Goal: Communication & Community: Answer question/provide support

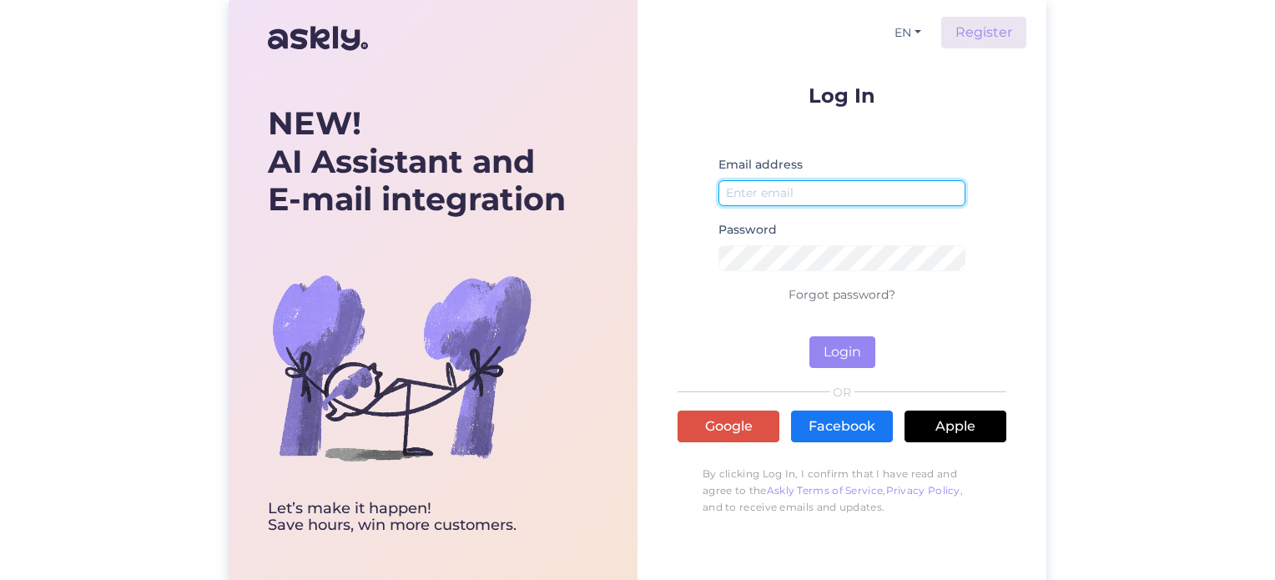
click at [757, 200] on input "email" at bounding box center [841, 193] width 247 height 26
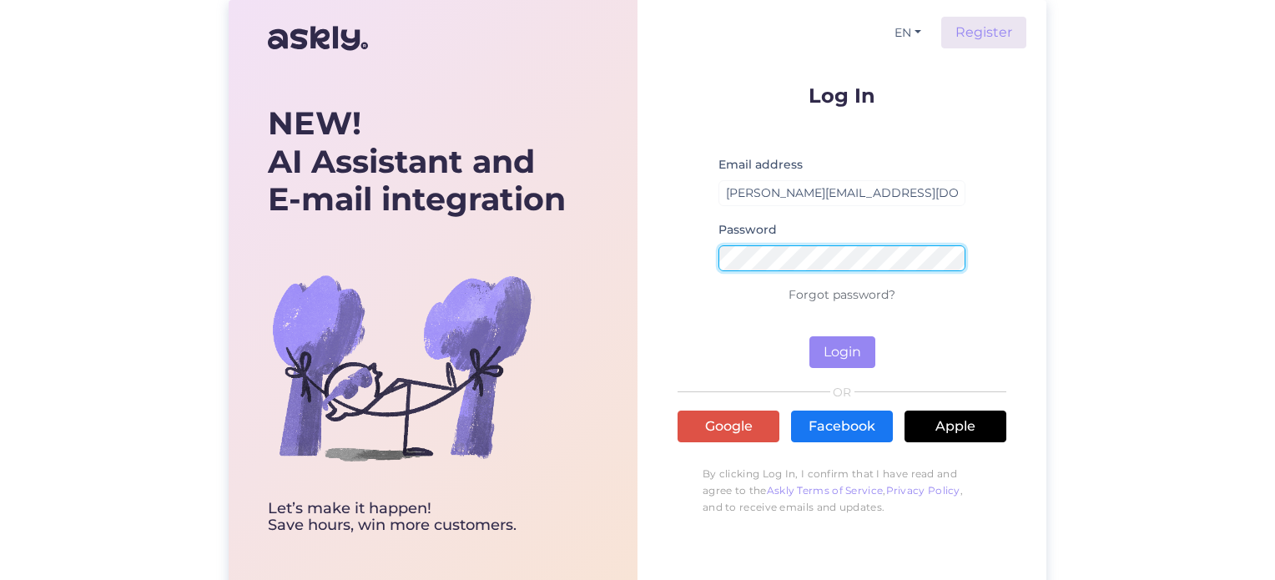
click at [809, 336] on button "Login" at bounding box center [842, 352] width 66 height 32
click at [677, 264] on form "Log In Email address martins.francenko@fifaa.lv No such user Password Forgot pa…" at bounding box center [841, 226] width 329 height 283
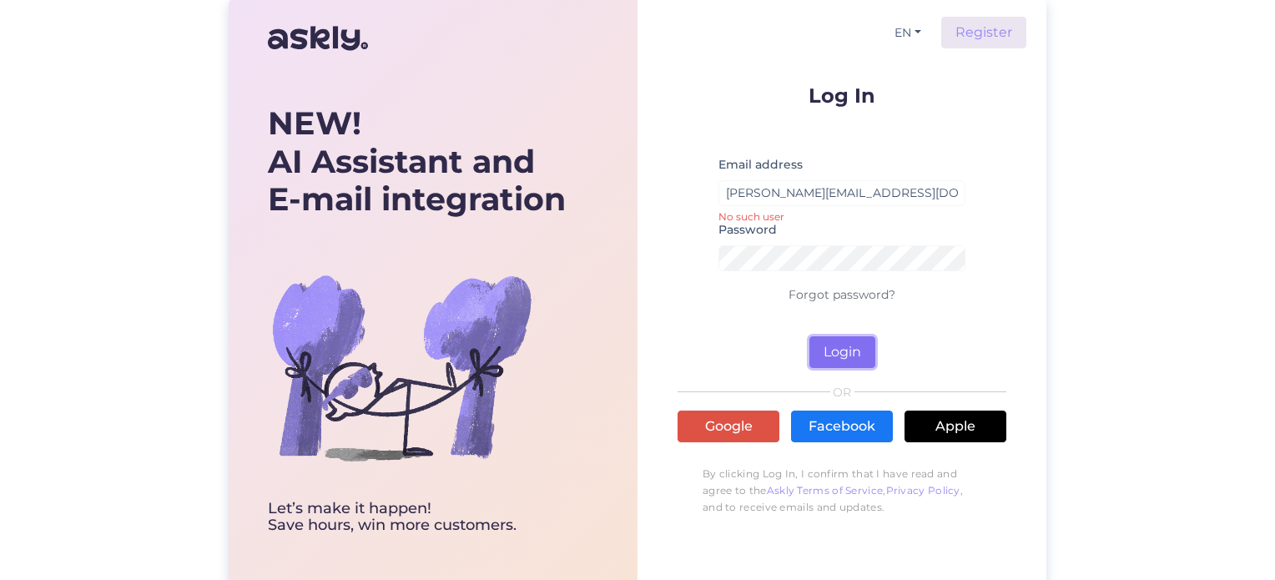
click at [823, 355] on button "Login" at bounding box center [842, 352] width 66 height 32
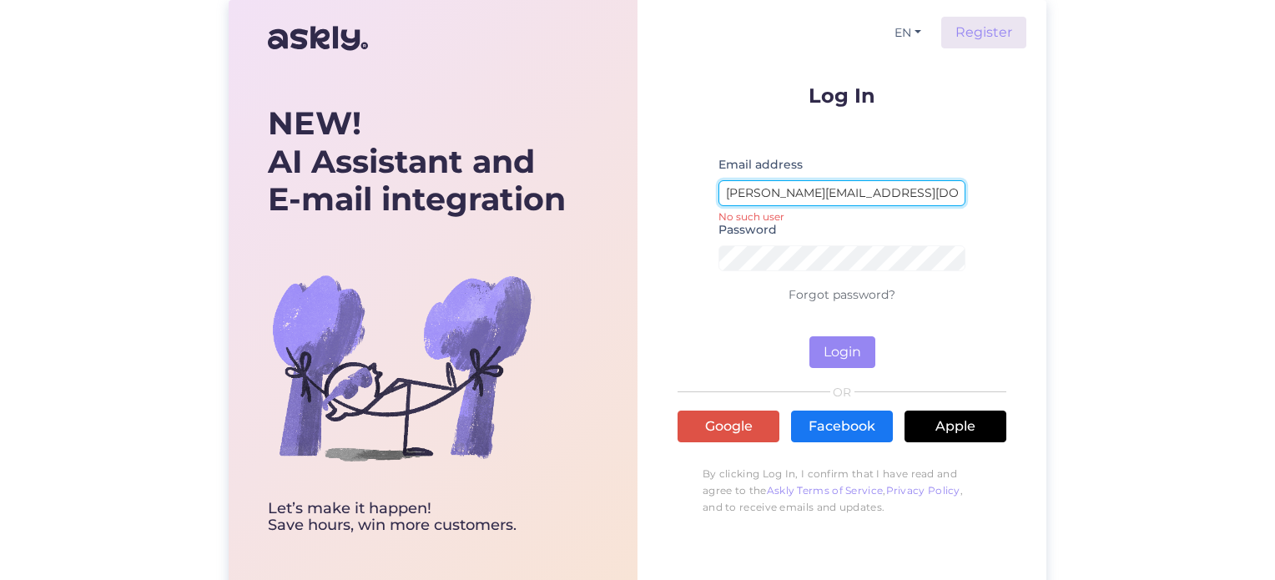
drag, startPoint x: 904, startPoint y: 196, endPoint x: 841, endPoint y: 194, distance: 63.4
click at [841, 194] on input "martins.francenko@fifaa.lv" at bounding box center [841, 193] width 247 height 26
type input "martins.francenko@ballzy.eu"
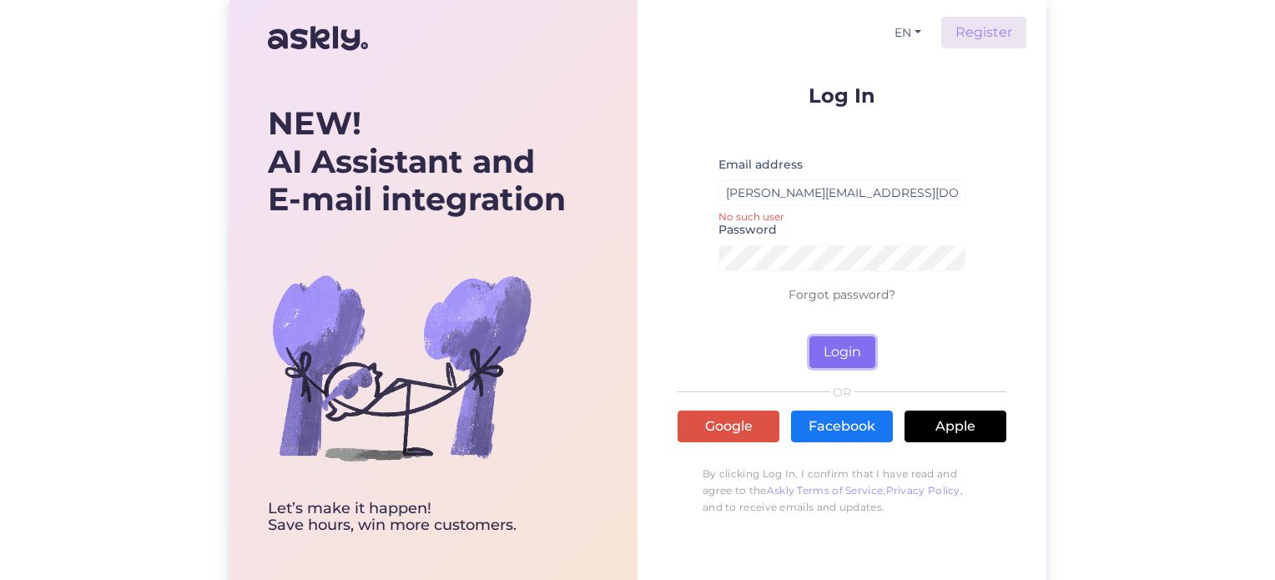
click at [825, 344] on button "Login" at bounding box center [842, 352] width 66 height 32
click at [837, 353] on button "Login" at bounding box center [842, 352] width 66 height 32
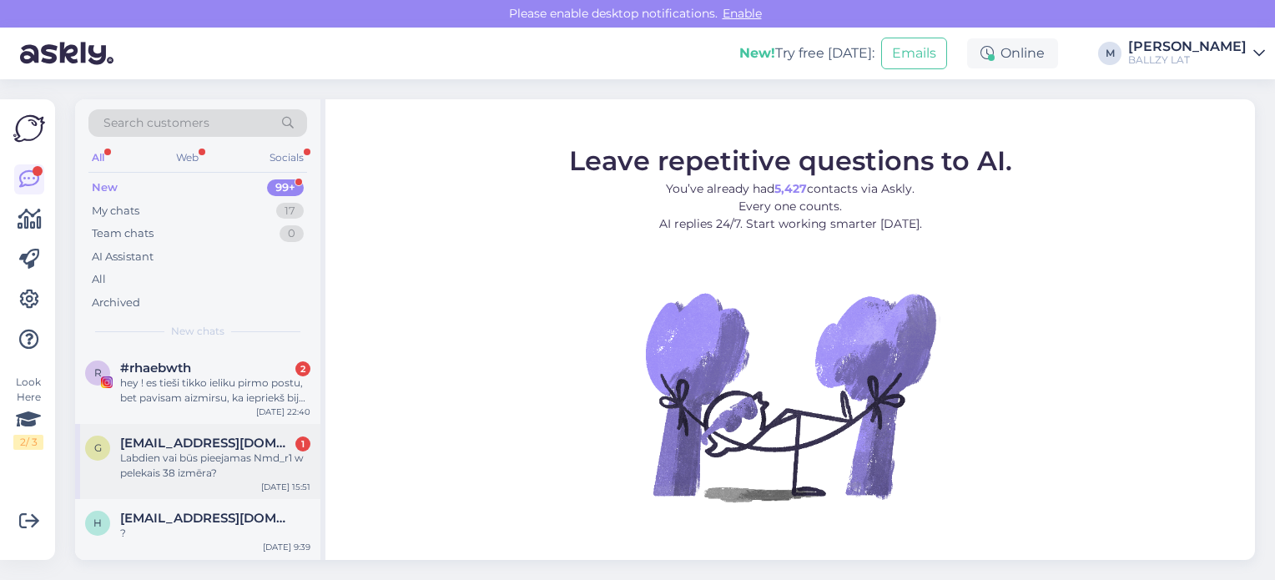
click at [222, 456] on div "Labdien vai būs pieejamas Nmd_r1 w pelekais 38 izmēra?" at bounding box center [215, 465] width 190 height 30
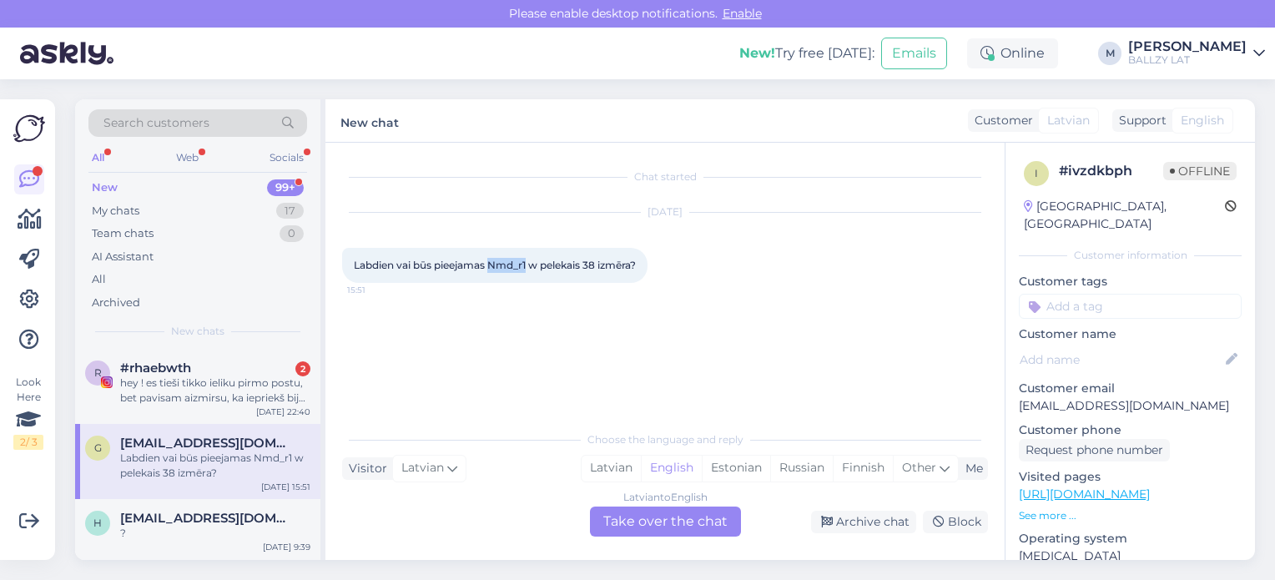
drag, startPoint x: 490, startPoint y: 262, endPoint x: 528, endPoint y: 273, distance: 39.1
click at [528, 273] on div "Labdien vai būs pieejamas Nmd_r1 w pelekais 38 izmēra? 15:51" at bounding box center [494, 265] width 305 height 35
copy span "Nmd_r1"
click at [611, 466] on div "Latvian" at bounding box center [610, 467] width 59 height 25
click at [657, 515] on div "Latvian to Latvian Take over the chat" at bounding box center [665, 521] width 151 height 30
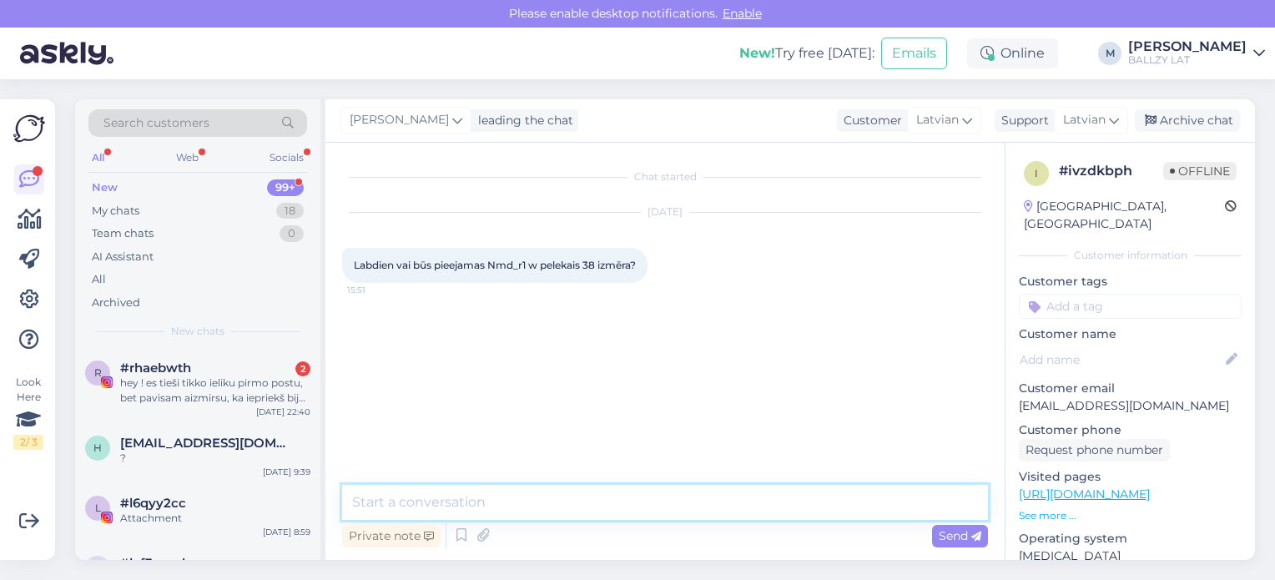
click at [575, 508] on textarea at bounding box center [665, 502] width 646 height 35
type textarea "Sveiki! Iztirgojam pēdējos izmērus. Visticamāk, ka nebūs."
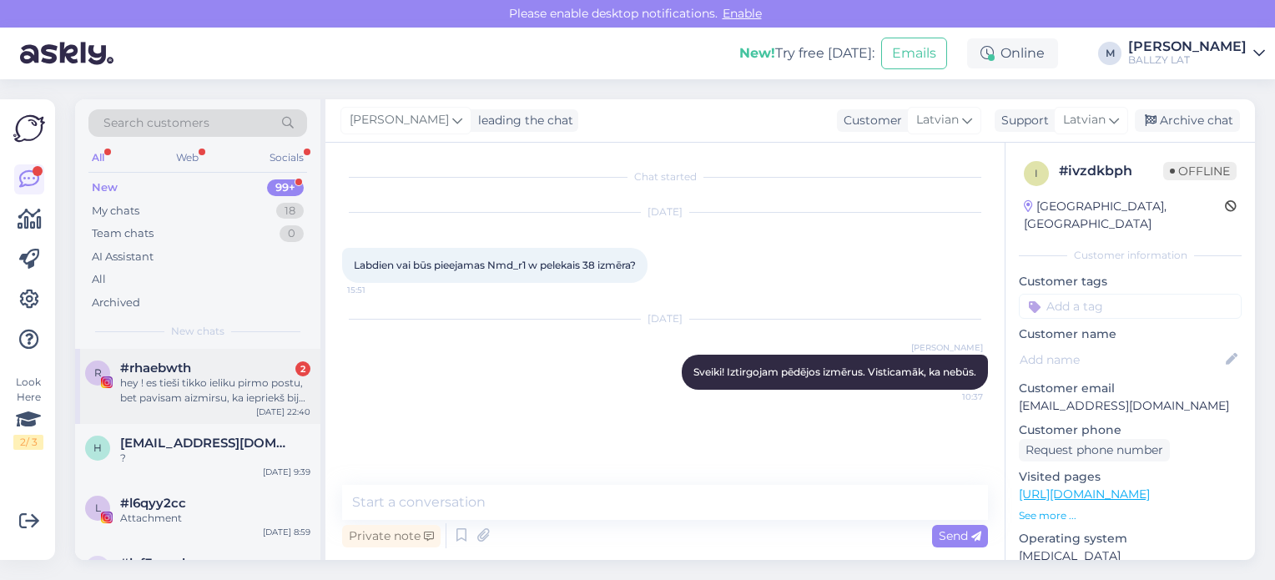
click at [228, 383] on div "hey ! es tieši tikko ieliku pirmo postu, bet pavisam aizmirsu, ka iepriekš bija…" at bounding box center [215, 390] width 190 height 30
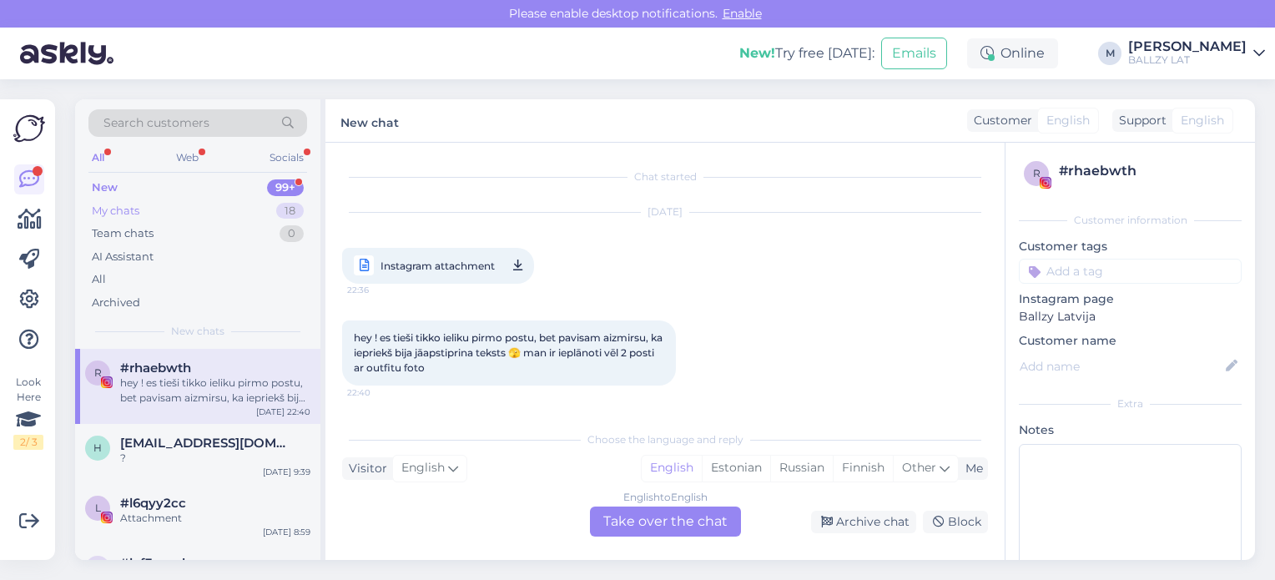
click at [108, 209] on div "My chats" at bounding box center [116, 211] width 48 height 17
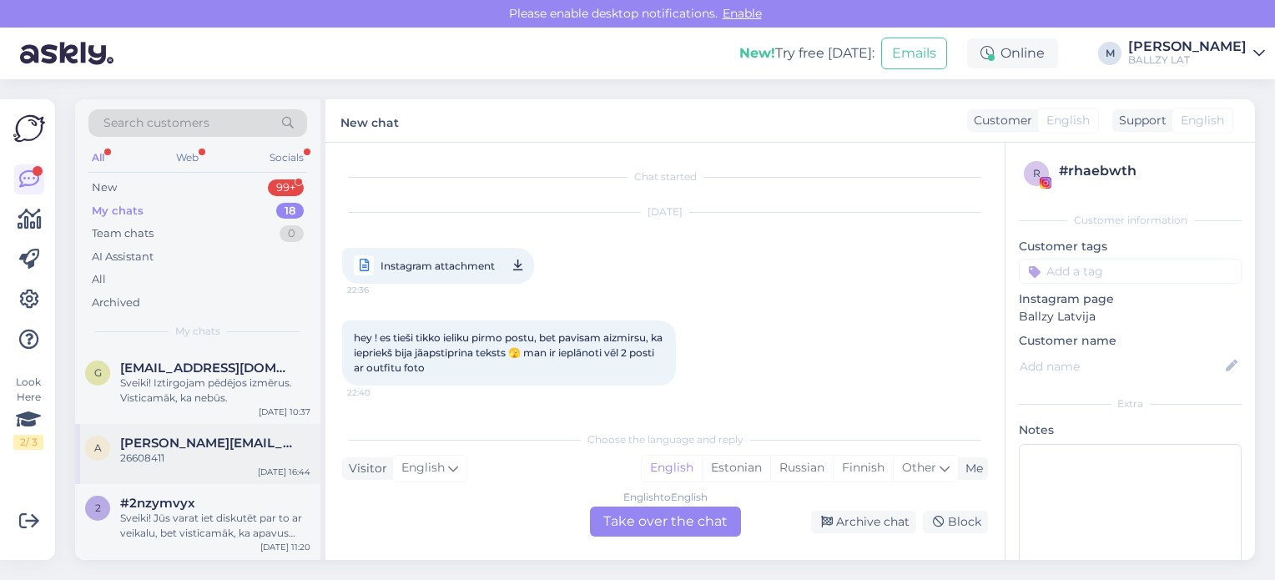
click at [200, 453] on div "26608411" at bounding box center [215, 457] width 190 height 15
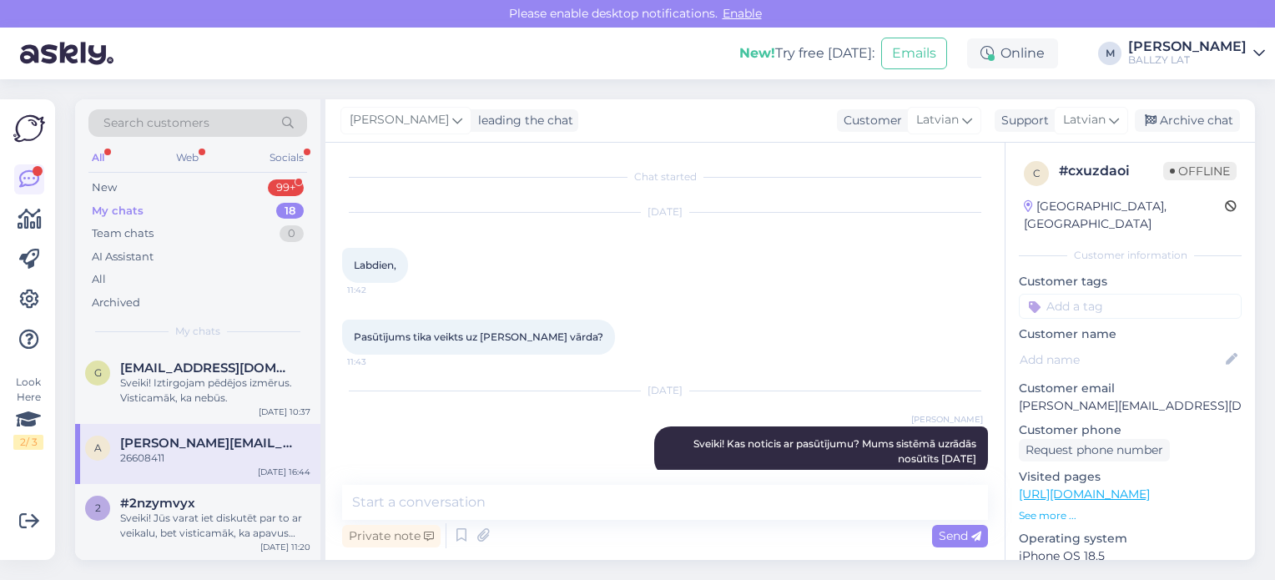
scroll to position [270, 0]
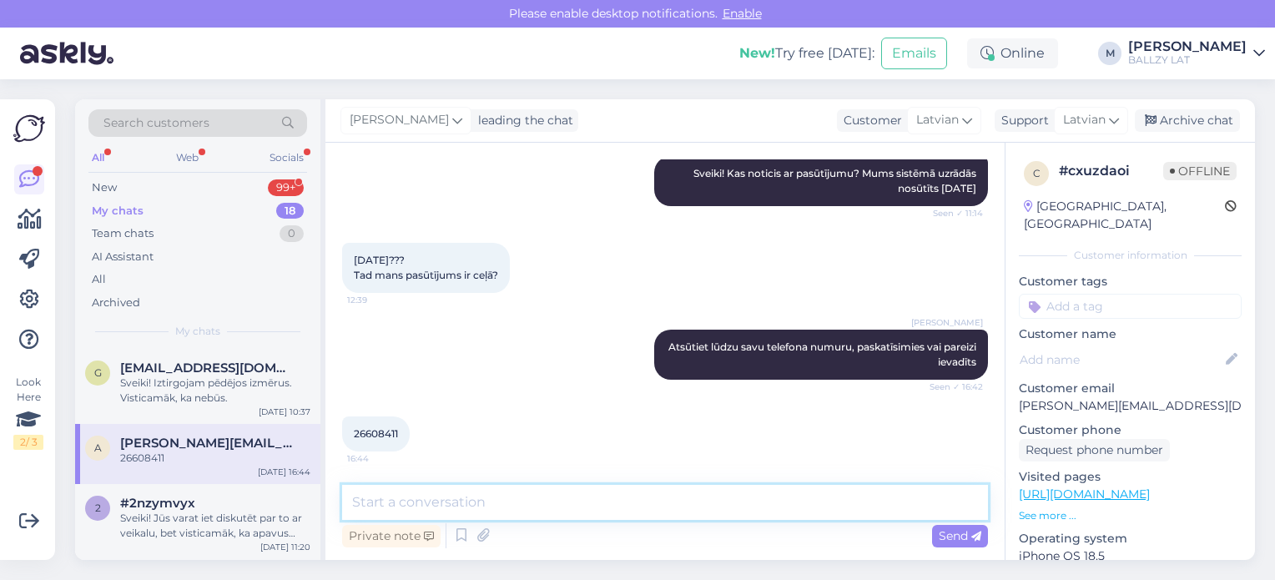
drag, startPoint x: 755, startPoint y: 490, endPoint x: 704, endPoint y: 487, distance: 51.0
click at [704, 487] on textarea at bounding box center [665, 502] width 646 height 35
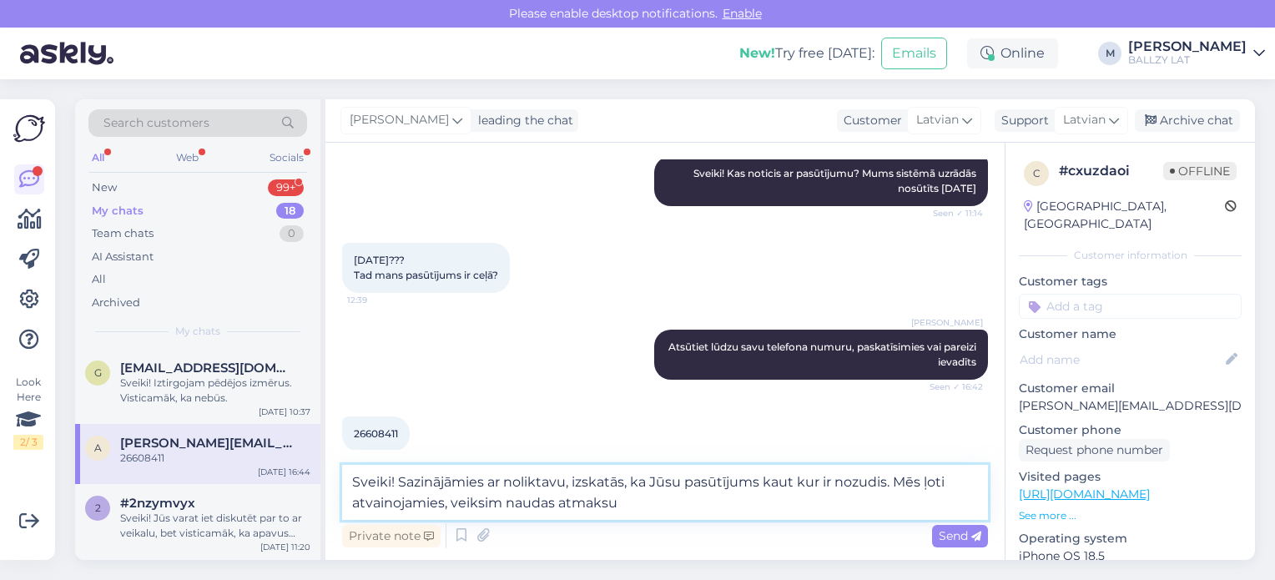
type textarea "Sveiki! Sazinājāmies ar noliktavu, izskatās, ka Jūsu pasūtījums kaut kur ir noz…"
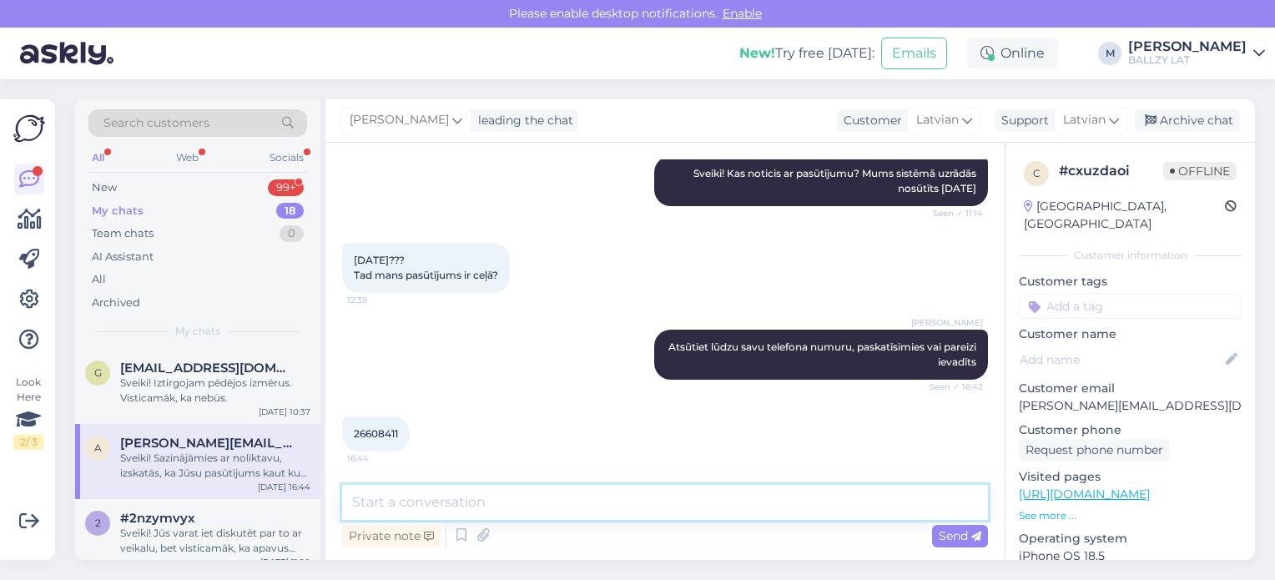
scroll to position [407, 0]
